Goal: Task Accomplishment & Management: Use online tool/utility

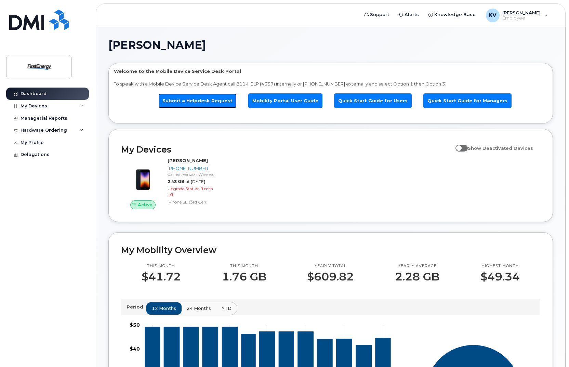
click at [208, 100] on link "Submit a Helpdesk Request" at bounding box center [197, 100] width 78 height 15
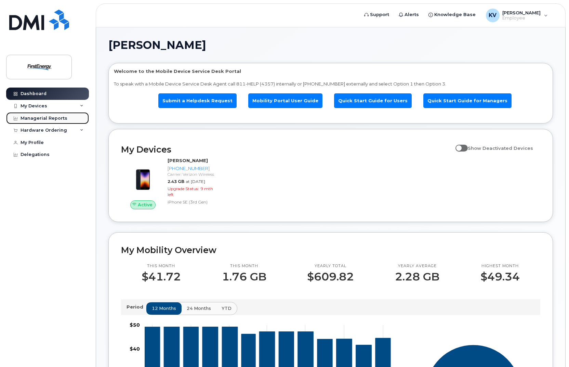
click at [42, 118] on div "Managerial Reports" at bounding box center [44, 118] width 47 height 5
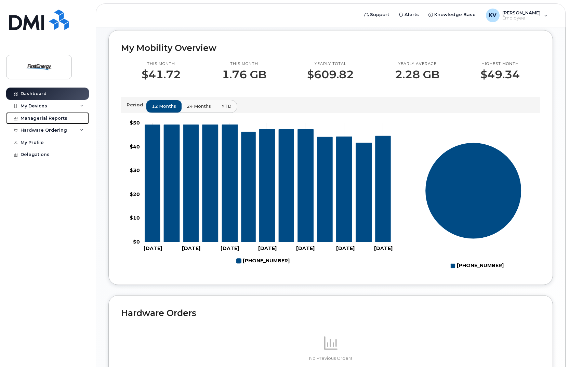
scroll to position [205, 0]
